Goal: Task Accomplishment & Management: Manage account settings

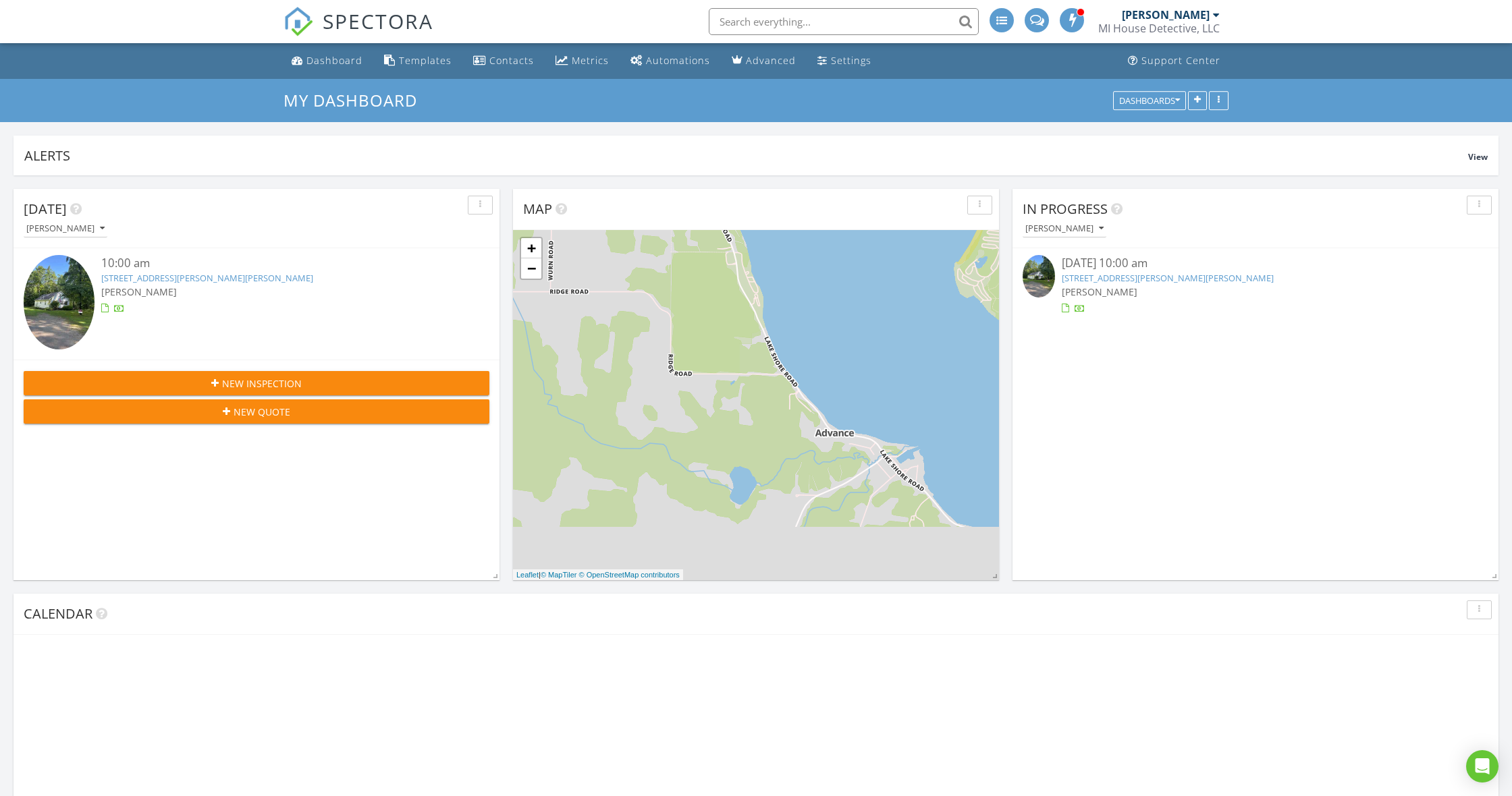
scroll to position [290, 486]
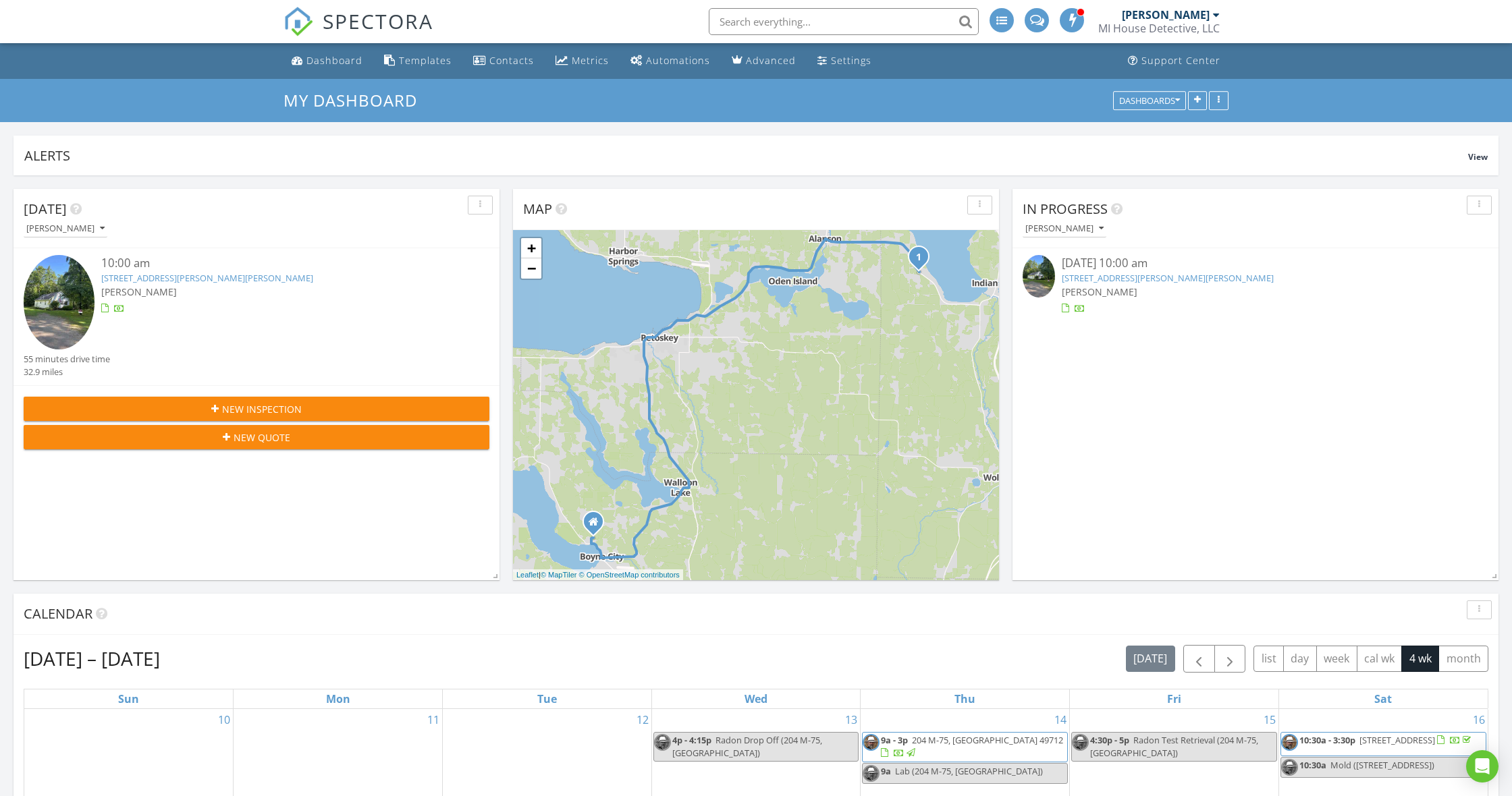
click at [1117, 277] on link "10046 Rogers Rd, Alanson, MI 49706" at bounding box center [1167, 279] width 212 height 12
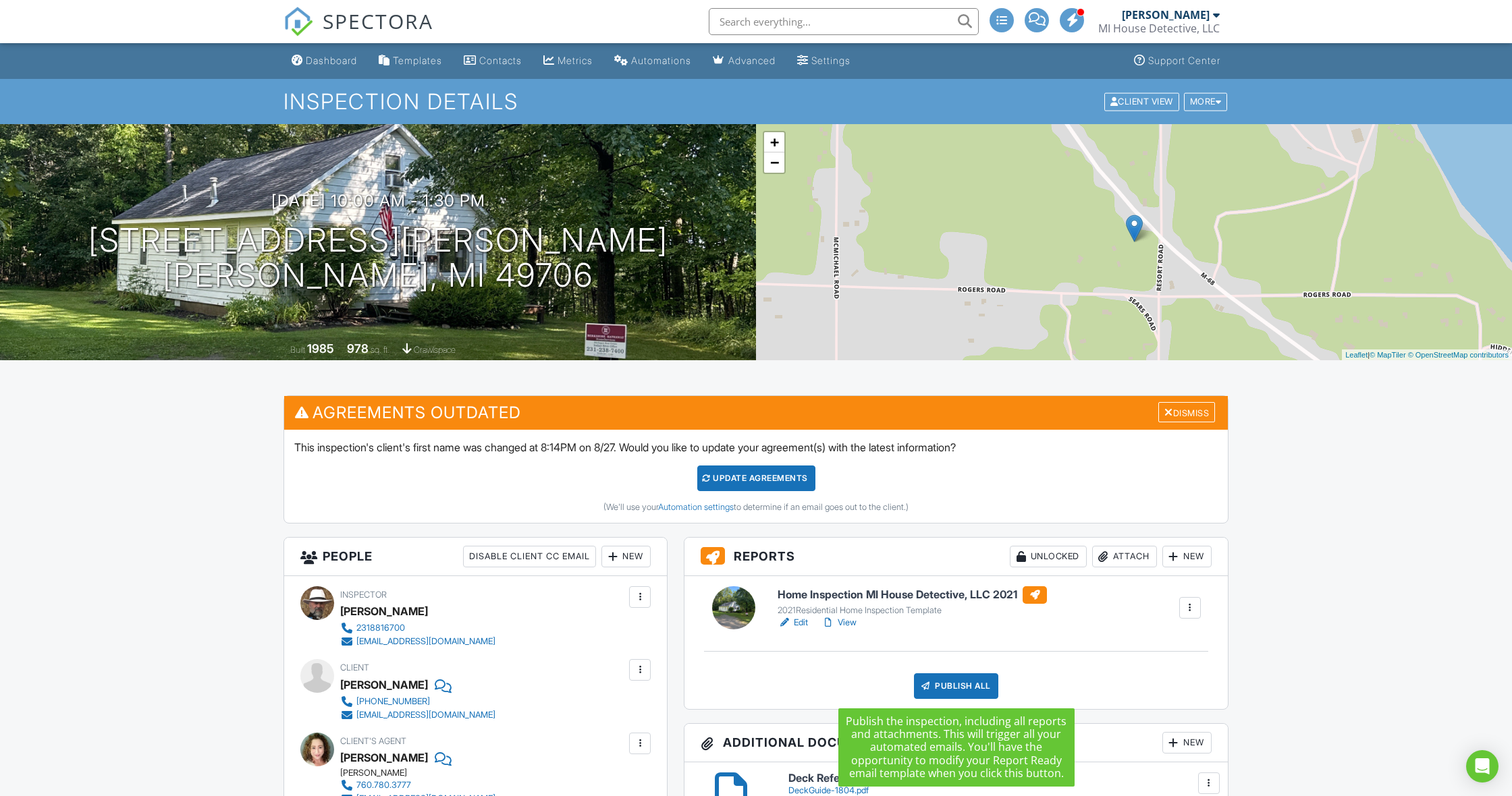
click at [960, 687] on div "Publish All" at bounding box center [956, 686] width 85 height 26
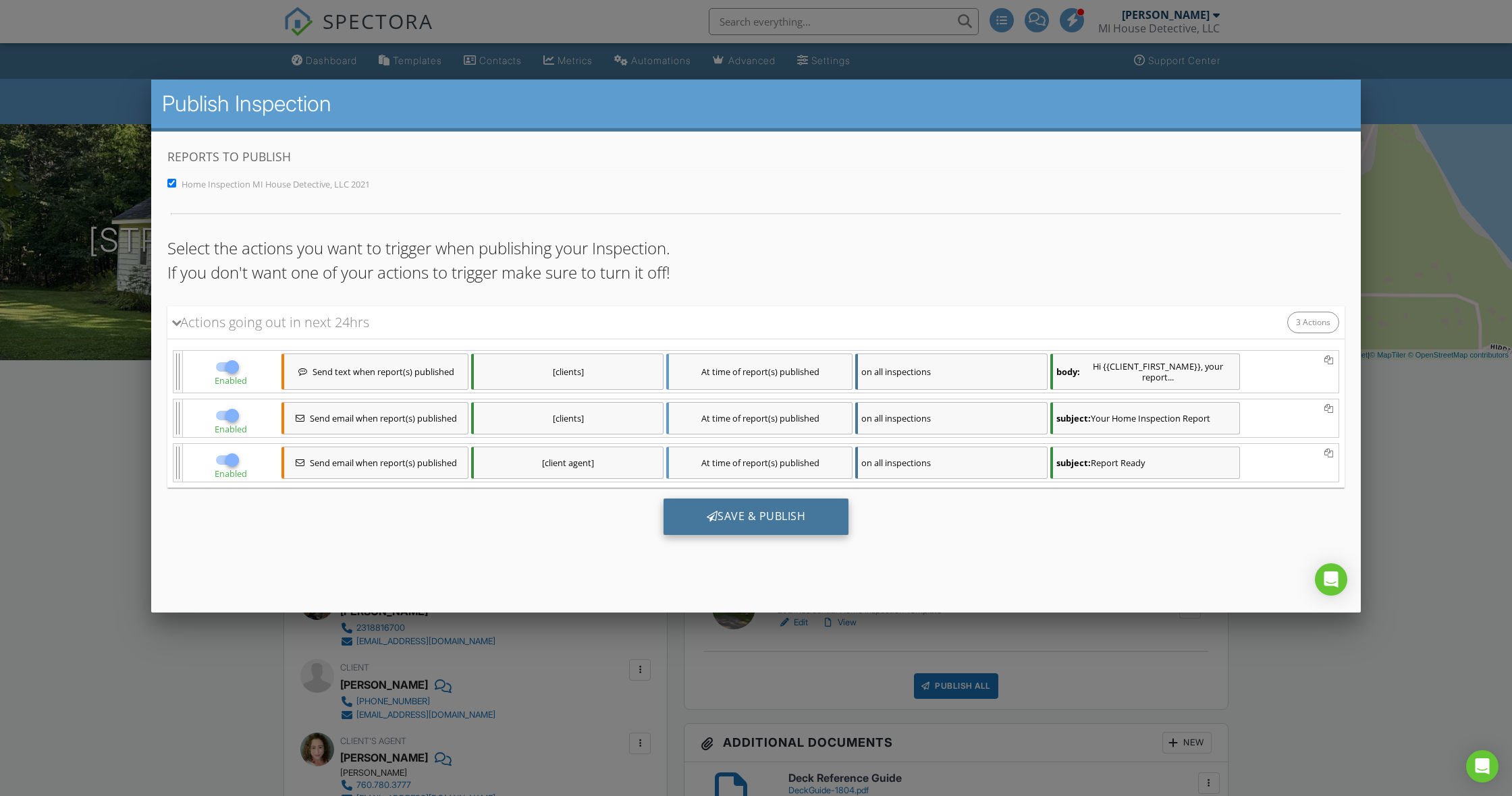
click at [761, 521] on div "Save & Publish" at bounding box center [756, 517] width 186 height 36
